Goal: Transaction & Acquisition: Book appointment/travel/reservation

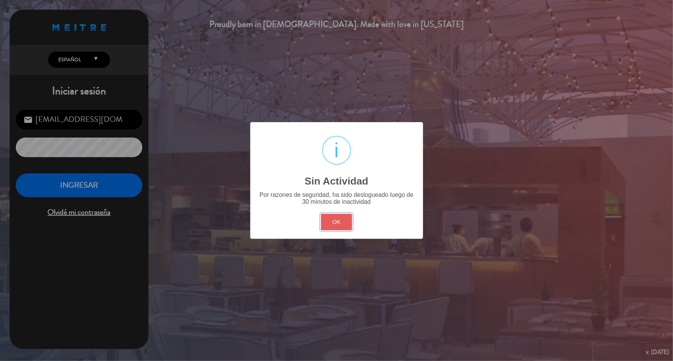
click at [341, 221] on button "OK" at bounding box center [336, 222] width 31 height 17
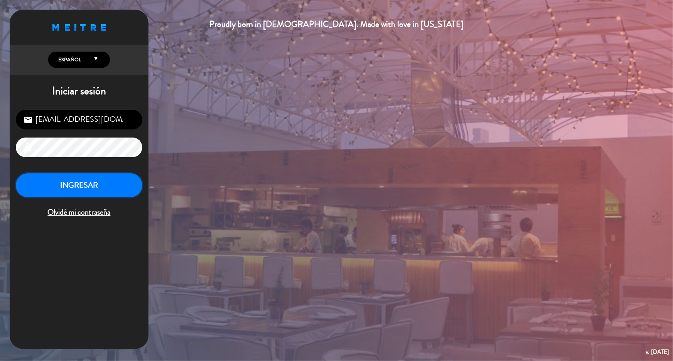
click at [96, 180] on button "INGRESAR" at bounding box center [79, 185] width 126 height 24
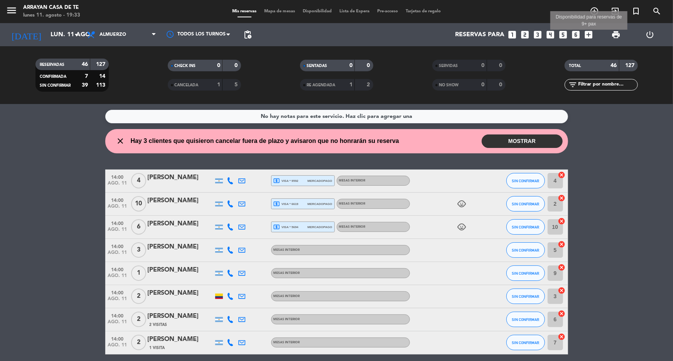
click at [587, 33] on icon "add_box" at bounding box center [588, 35] width 10 height 10
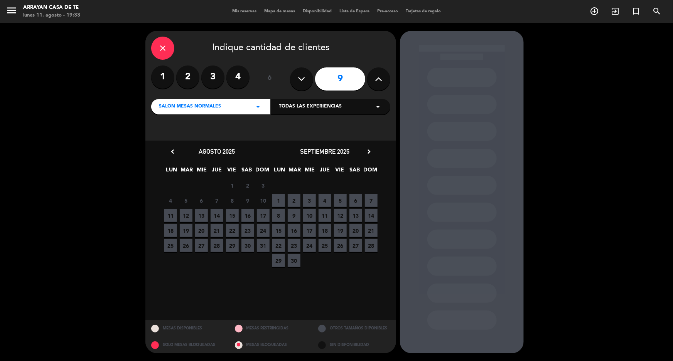
click at [202, 215] on span "13" at bounding box center [201, 215] width 13 height 13
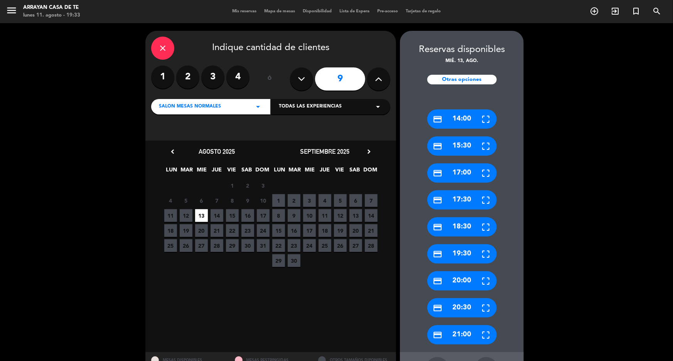
click at [235, 78] on label "4" at bounding box center [237, 77] width 23 height 23
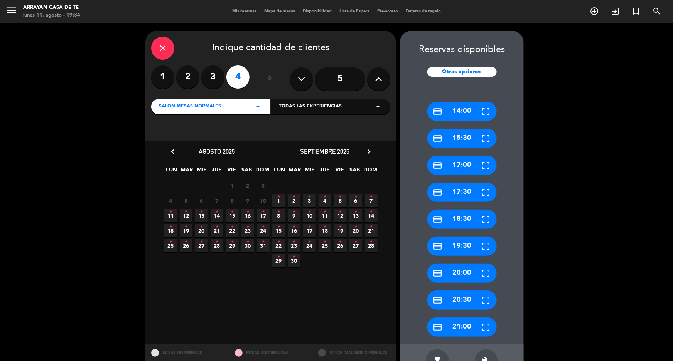
click at [202, 216] on icon "•" at bounding box center [201, 212] width 3 height 12
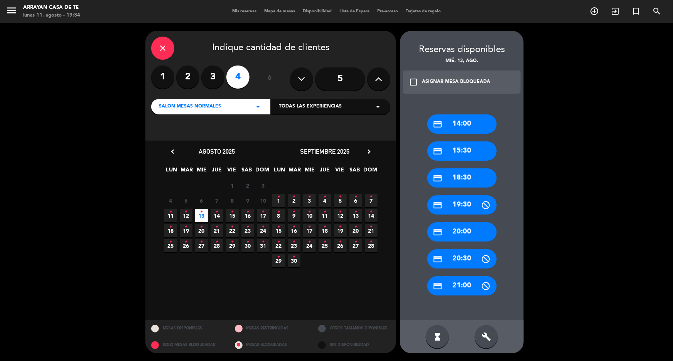
click at [460, 124] on div "credit_card 14:00" at bounding box center [461, 123] width 69 height 19
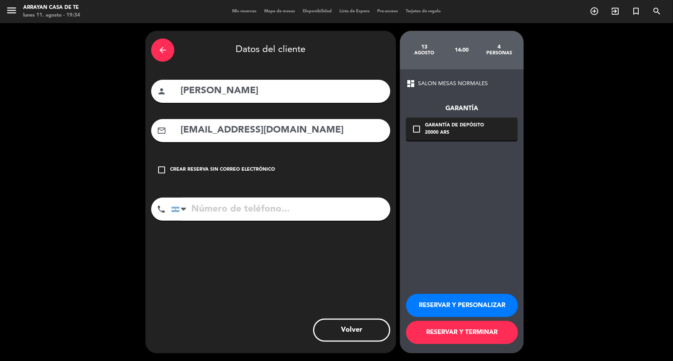
drag, startPoint x: 282, startPoint y: 84, endPoint x: 133, endPoint y: 85, distance: 148.8
click at [133, 85] on div "arrow_back Datos del cliente person [PERSON_NAME] mail_outline [EMAIL_ADDRESS][…" at bounding box center [336, 192] width 673 height 338
type input "[PERSON_NAME]"
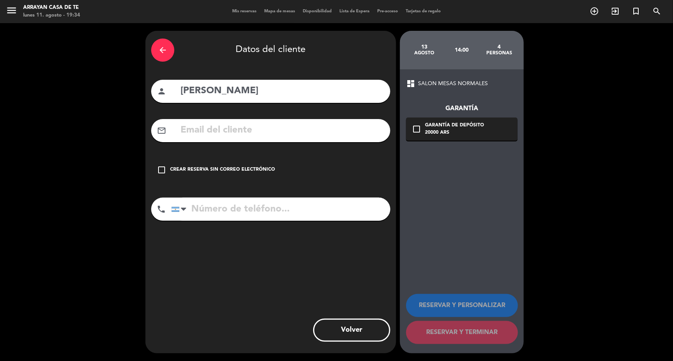
click at [162, 168] on icon "check_box_outline_blank" at bounding box center [161, 169] width 9 height 9
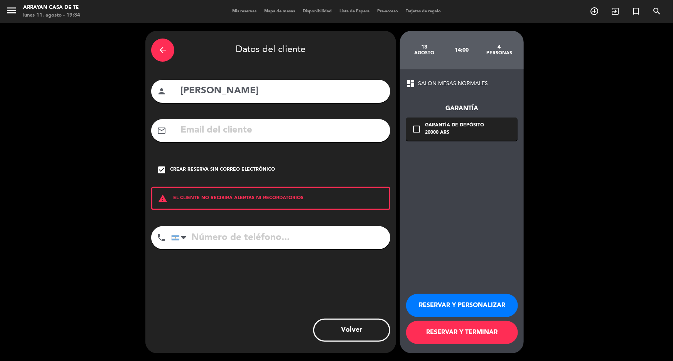
click at [479, 335] on button "RESERVAR Y TERMINAR" at bounding box center [462, 332] width 112 height 23
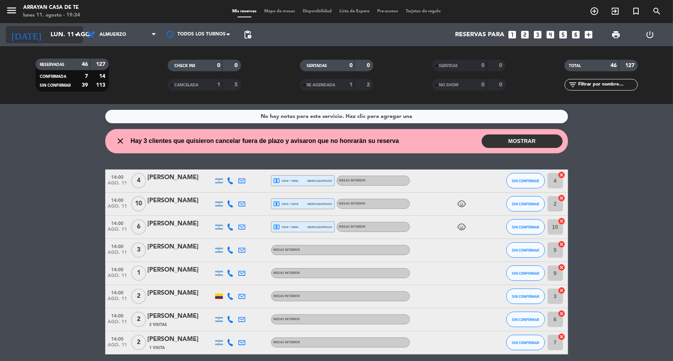
click at [68, 32] on input "lun. 11 ago." at bounding box center [87, 34] width 81 height 15
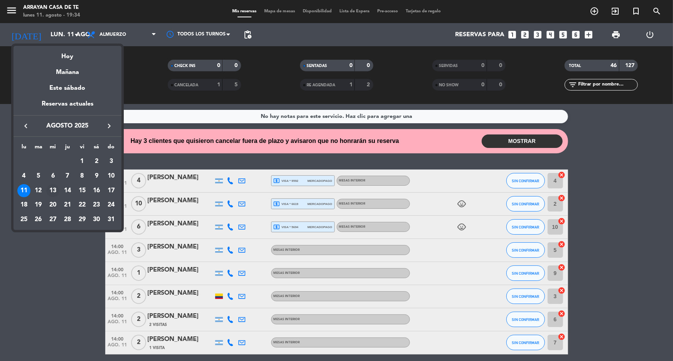
click at [52, 190] on div "13" at bounding box center [52, 190] width 13 height 13
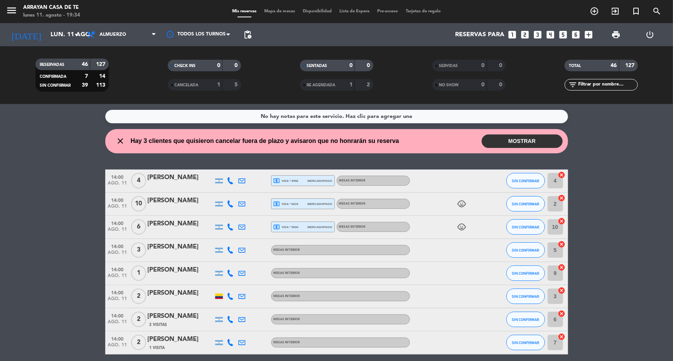
type input "mié. 13 ago."
